Goal: Find contact information: Find contact information

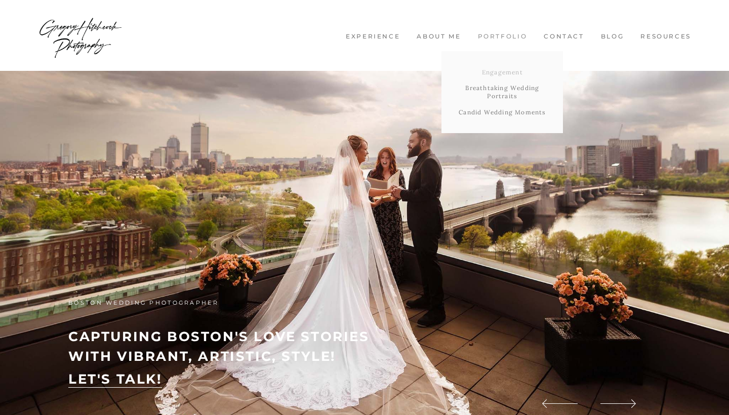
click at [515, 65] on link "Engagement" at bounding box center [501, 72] width 121 height 16
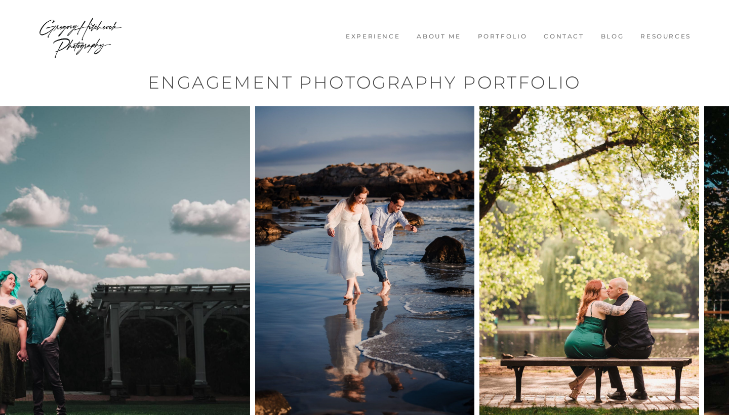
click at [373, 36] on link "Experience" at bounding box center [373, 36] width 66 height 9
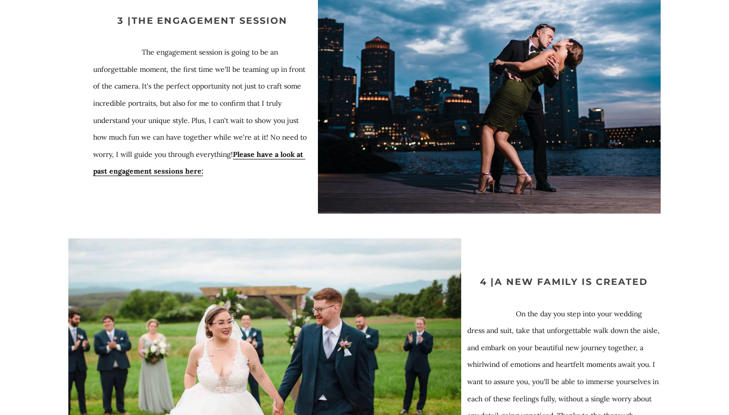
scroll to position [1242, 0]
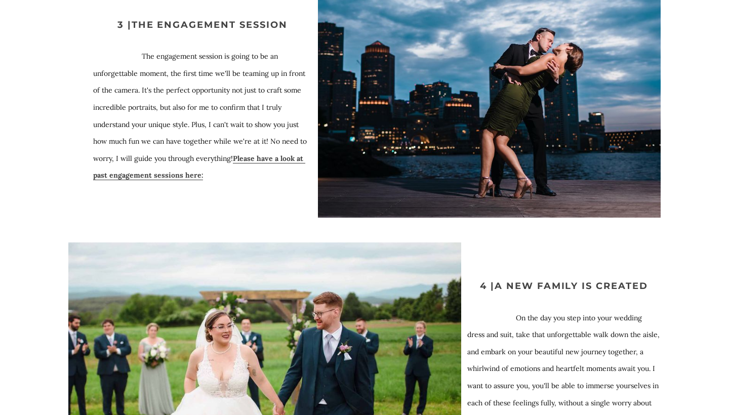
click at [172, 174] on u "Please have a look at past engagement sessions here:" at bounding box center [199, 167] width 212 height 27
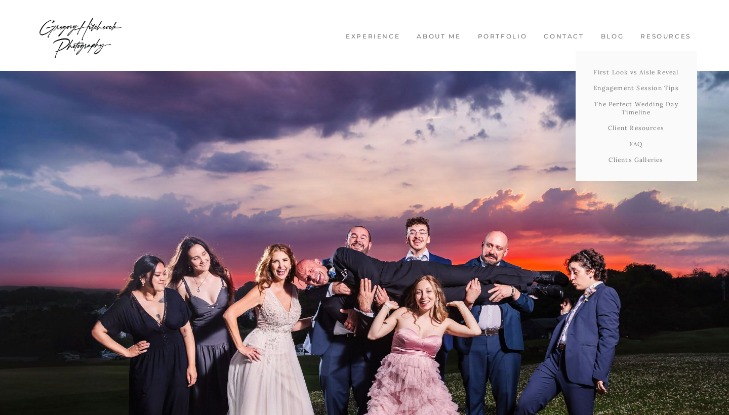
click at [658, 38] on link "Resources" at bounding box center [666, 36] width 62 height 9
click at [663, 34] on link "Resources" at bounding box center [666, 36] width 62 height 9
click at [661, 85] on link "Engagement Session Tips" at bounding box center [636, 88] width 121 height 16
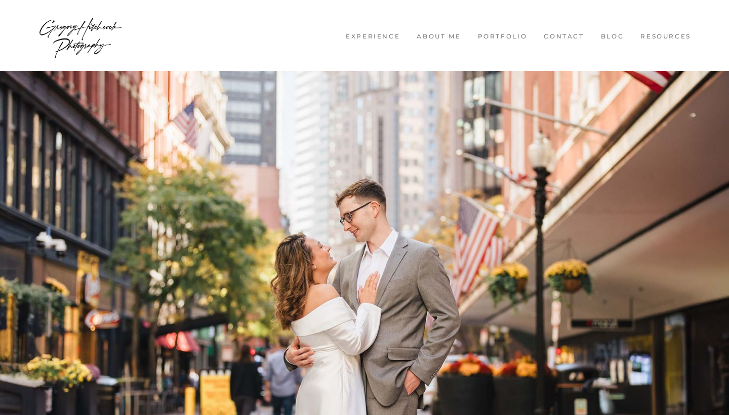
click at [80, 24] on img at bounding box center [80, 35] width 85 height 61
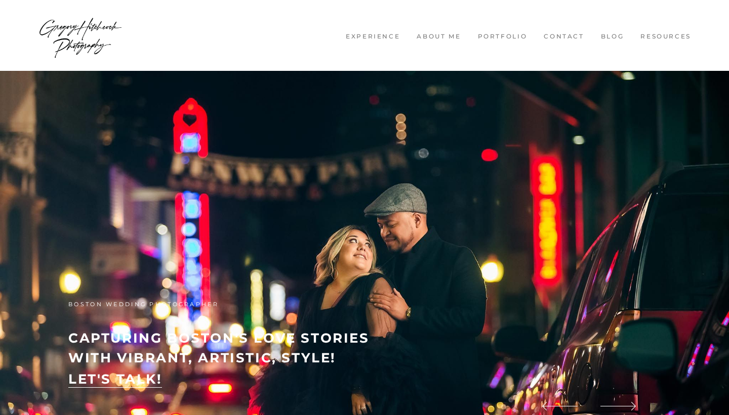
click at [564, 39] on nav "Experience About me Portfolio Engagement Breathtaking Wedding Portraits Candid …" at bounding box center [364, 35] width 668 height 71
click at [563, 38] on link "Contact" at bounding box center [564, 36] width 52 height 9
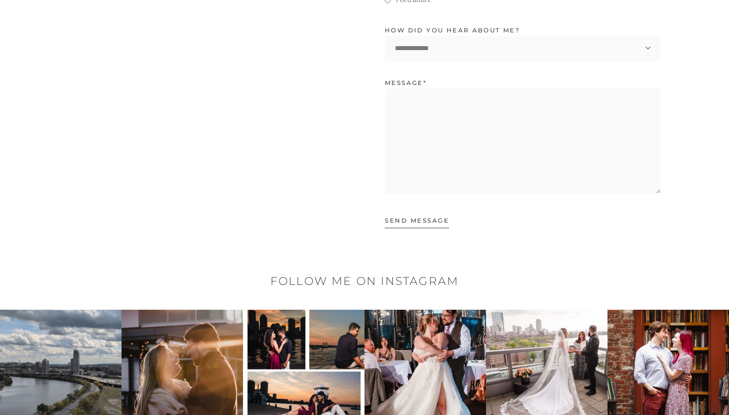
scroll to position [736, 0]
